Goal: Task Accomplishment & Management: Use online tool/utility

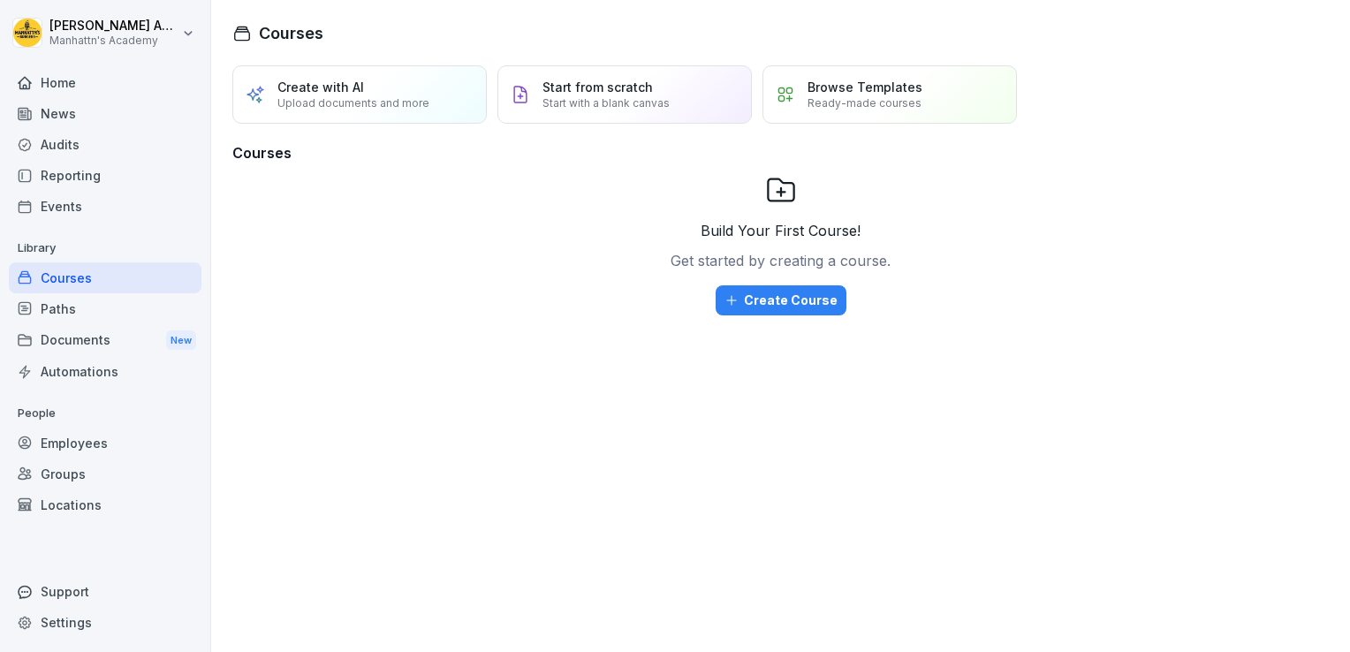
click at [148, 171] on div "Reporting" at bounding box center [105, 175] width 193 height 31
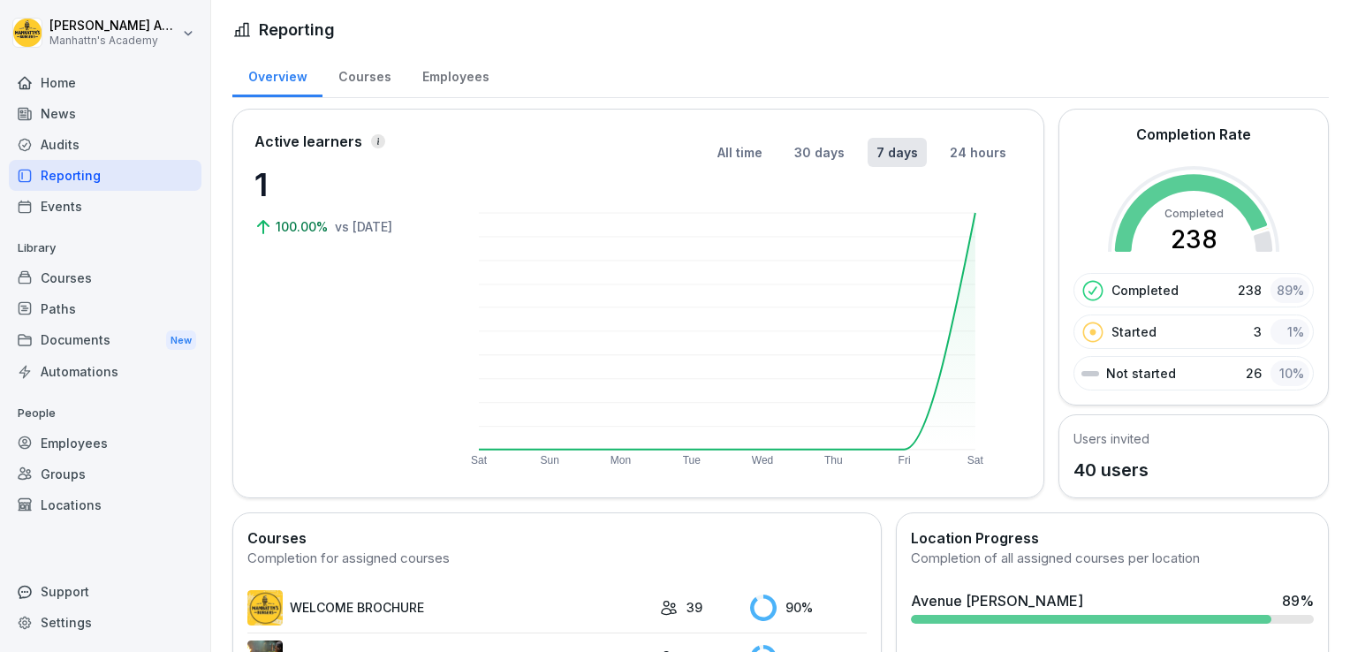
click at [440, 83] on div "Employees" at bounding box center [456, 74] width 98 height 45
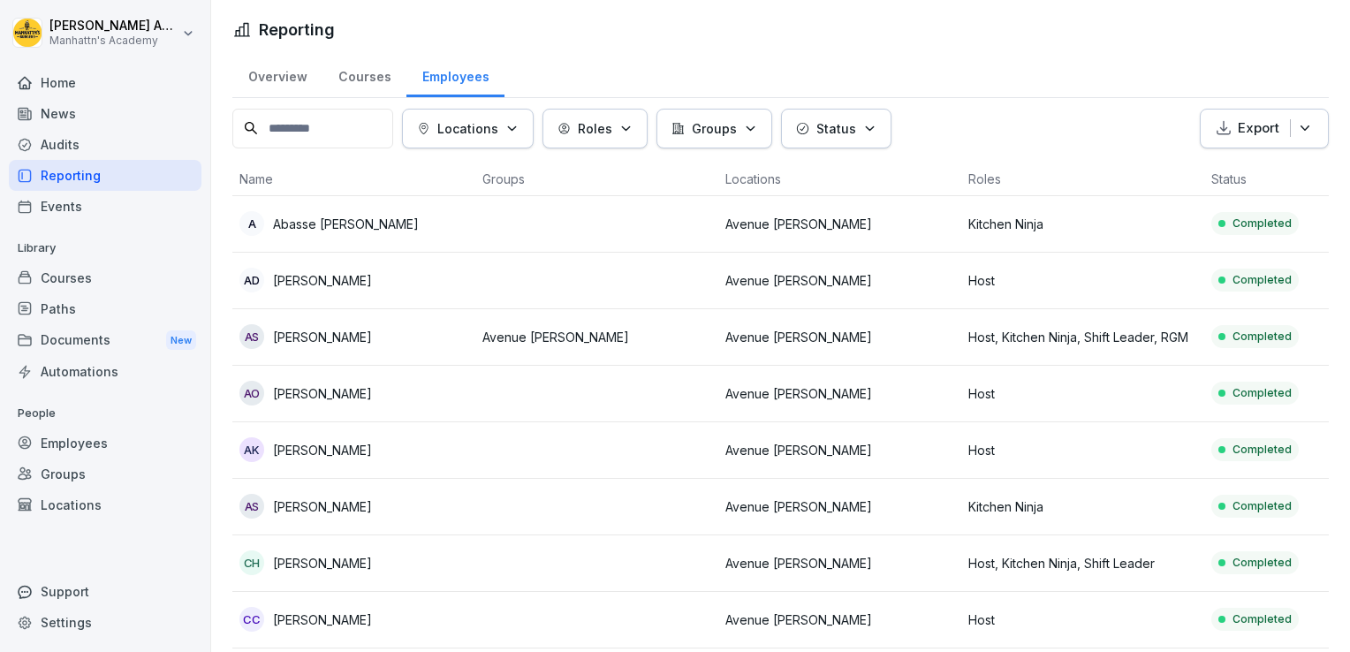
click at [113, 115] on div "News" at bounding box center [105, 113] width 193 height 31
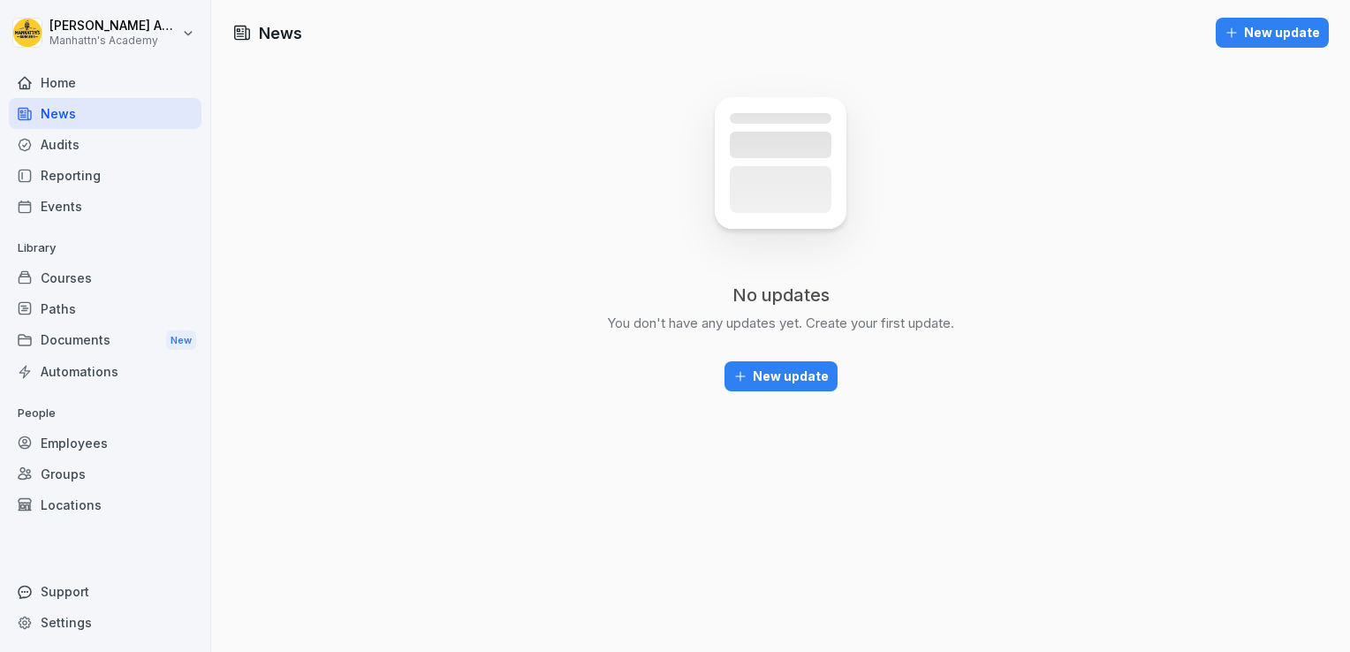
click at [117, 76] on div "Home" at bounding box center [105, 82] width 193 height 31
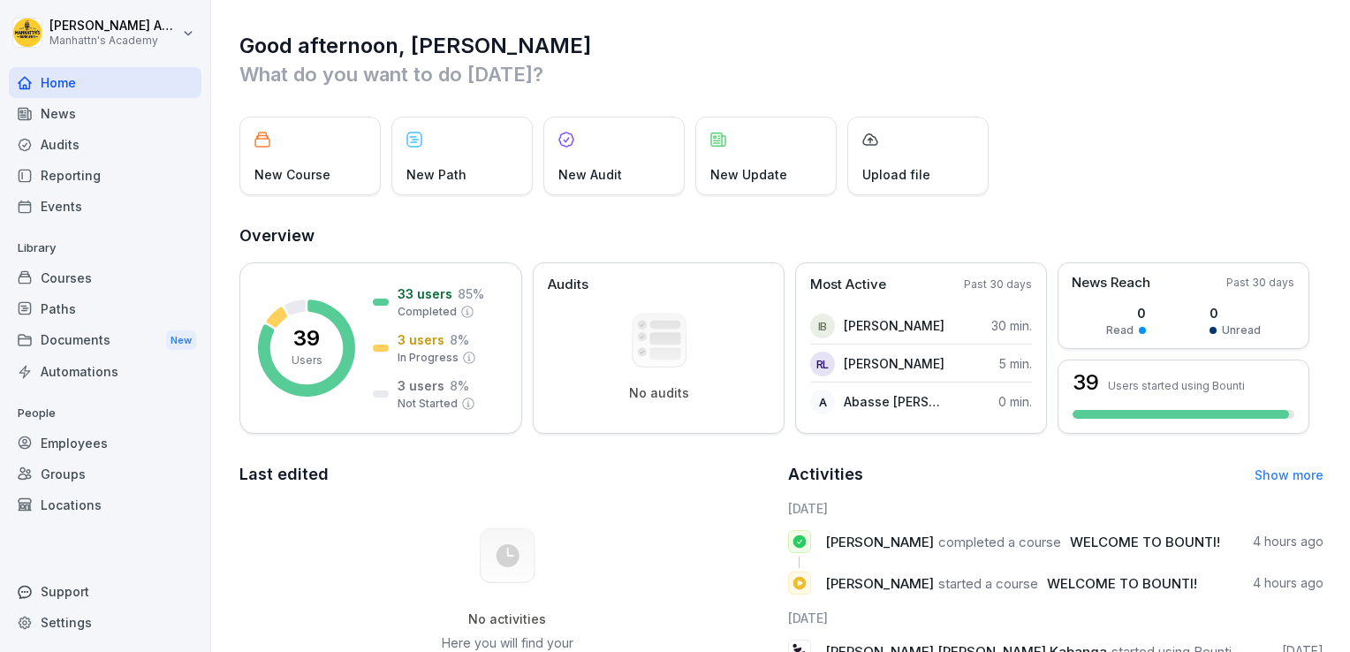
click at [594, 172] on p "New Audit" at bounding box center [591, 174] width 64 height 19
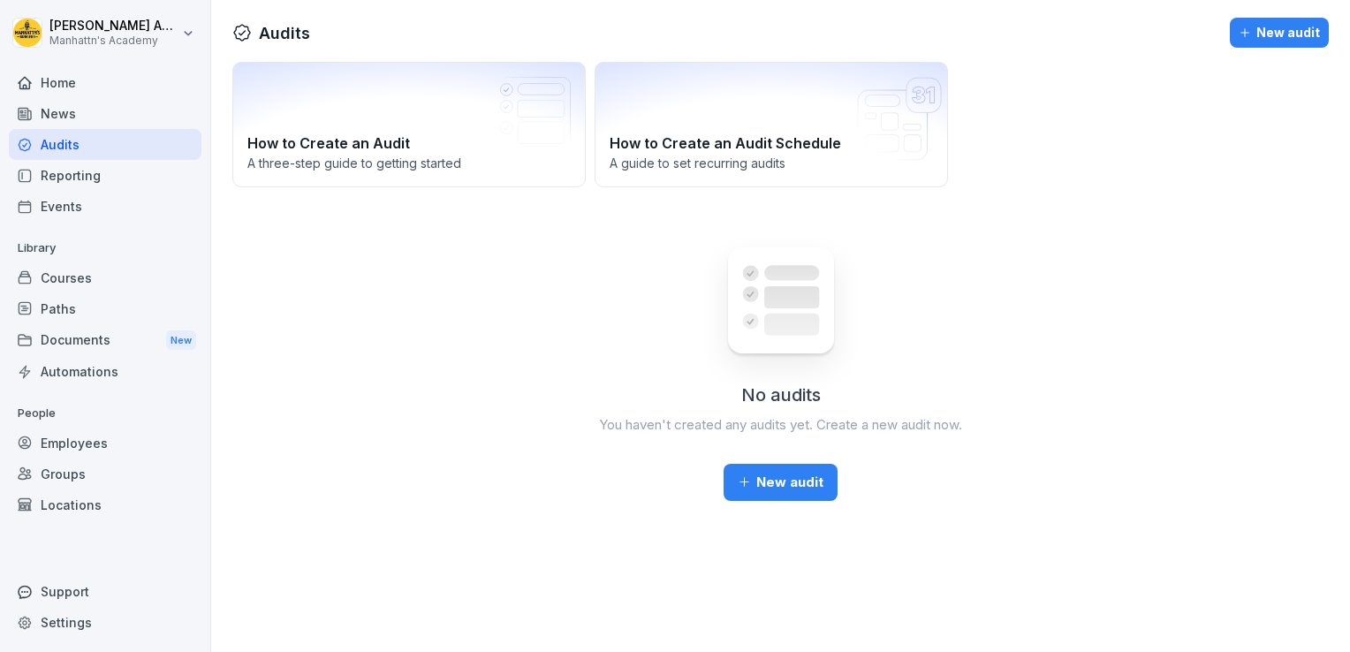
click at [769, 482] on div "New audit" at bounding box center [781, 482] width 86 height 19
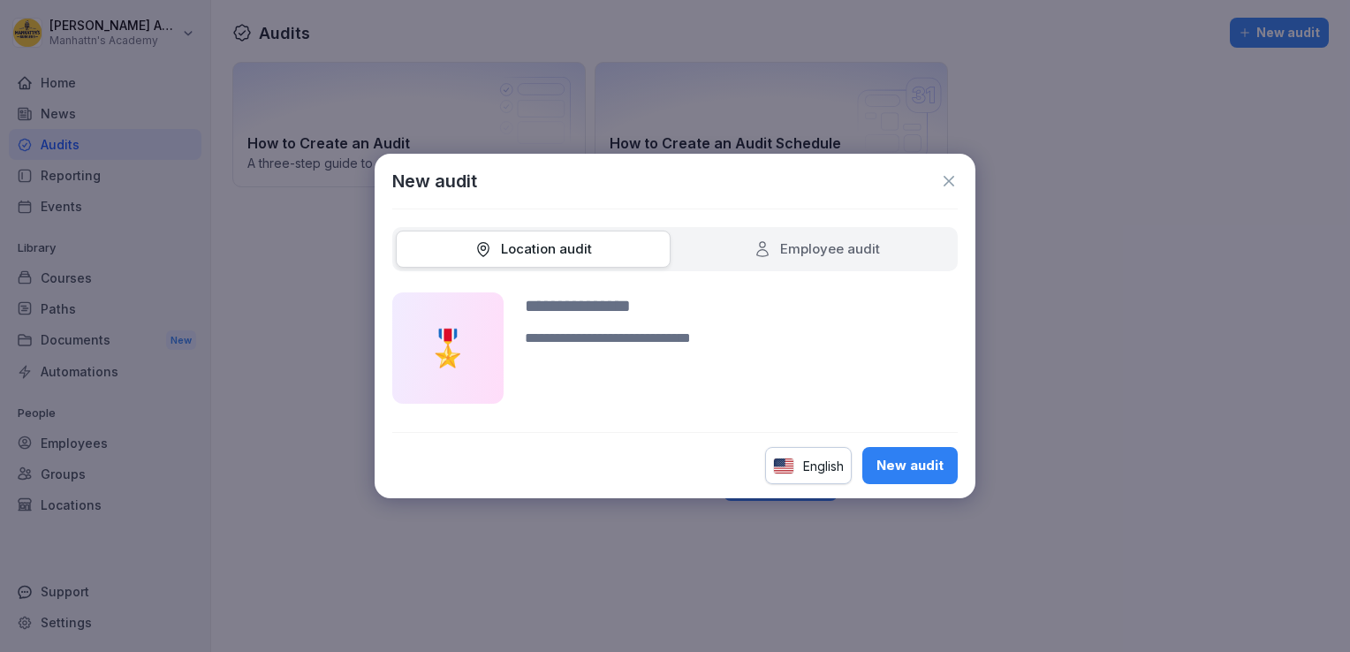
click at [769, 482] on div "English" at bounding box center [808, 465] width 87 height 37
click at [620, 474] on div "English New audit" at bounding box center [675, 465] width 566 height 37
click at [881, 246] on div "Employee audit" at bounding box center [817, 250] width 275 height 38
click at [836, 247] on div "Employee audit" at bounding box center [817, 250] width 126 height 20
click at [928, 476] on button "New audit" at bounding box center [910, 465] width 95 height 37
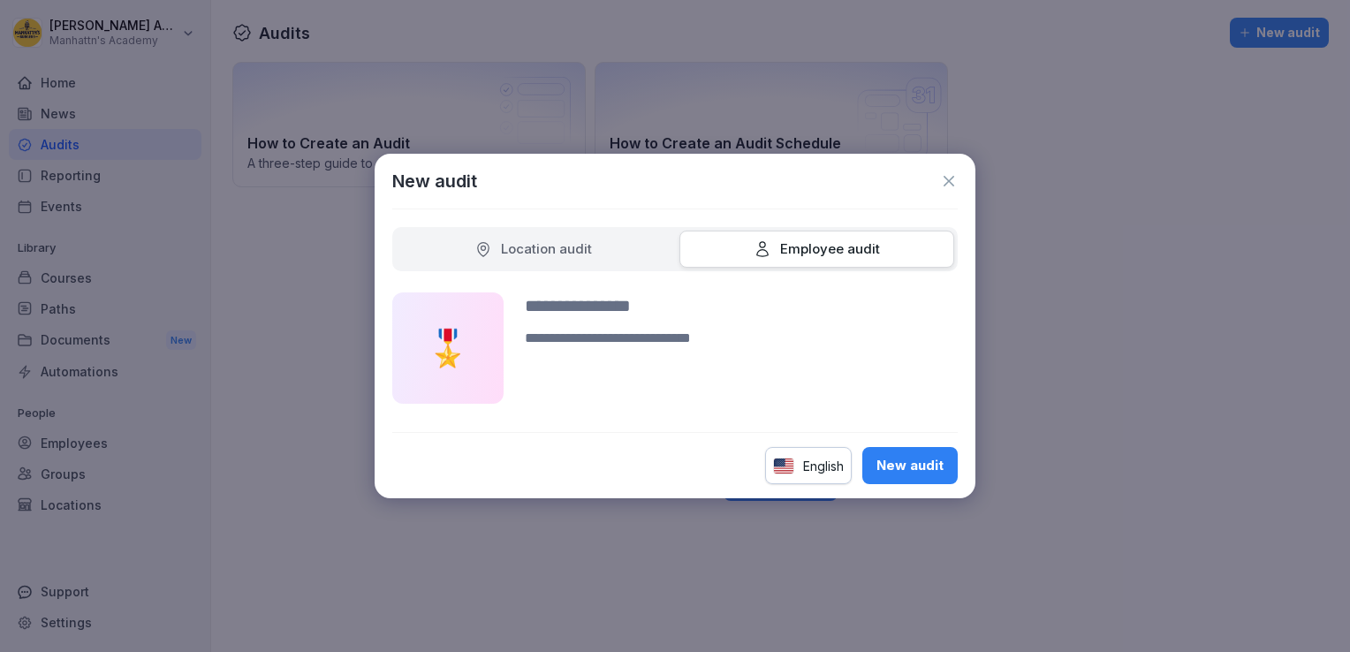
click at [901, 468] on div "New audit" at bounding box center [910, 465] width 67 height 19
click at [667, 311] on input at bounding box center [741, 306] width 433 height 27
click at [909, 463] on div "New audit" at bounding box center [910, 465] width 67 height 19
click at [948, 177] on icon at bounding box center [949, 181] width 18 height 18
